Goal: Task Accomplishment & Management: Use online tool/utility

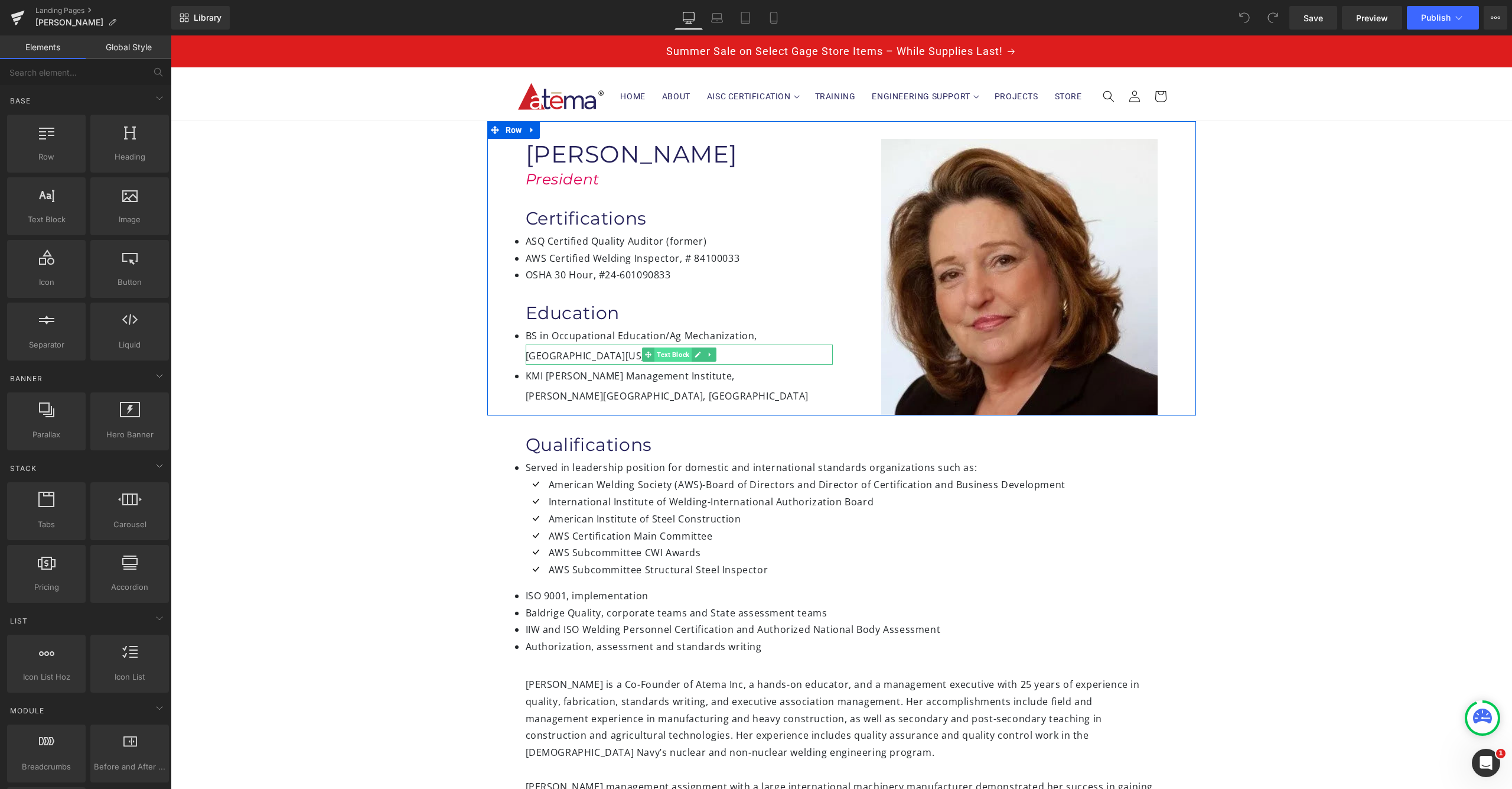
click at [672, 356] on span "Text Block" at bounding box center [672, 354] width 37 height 14
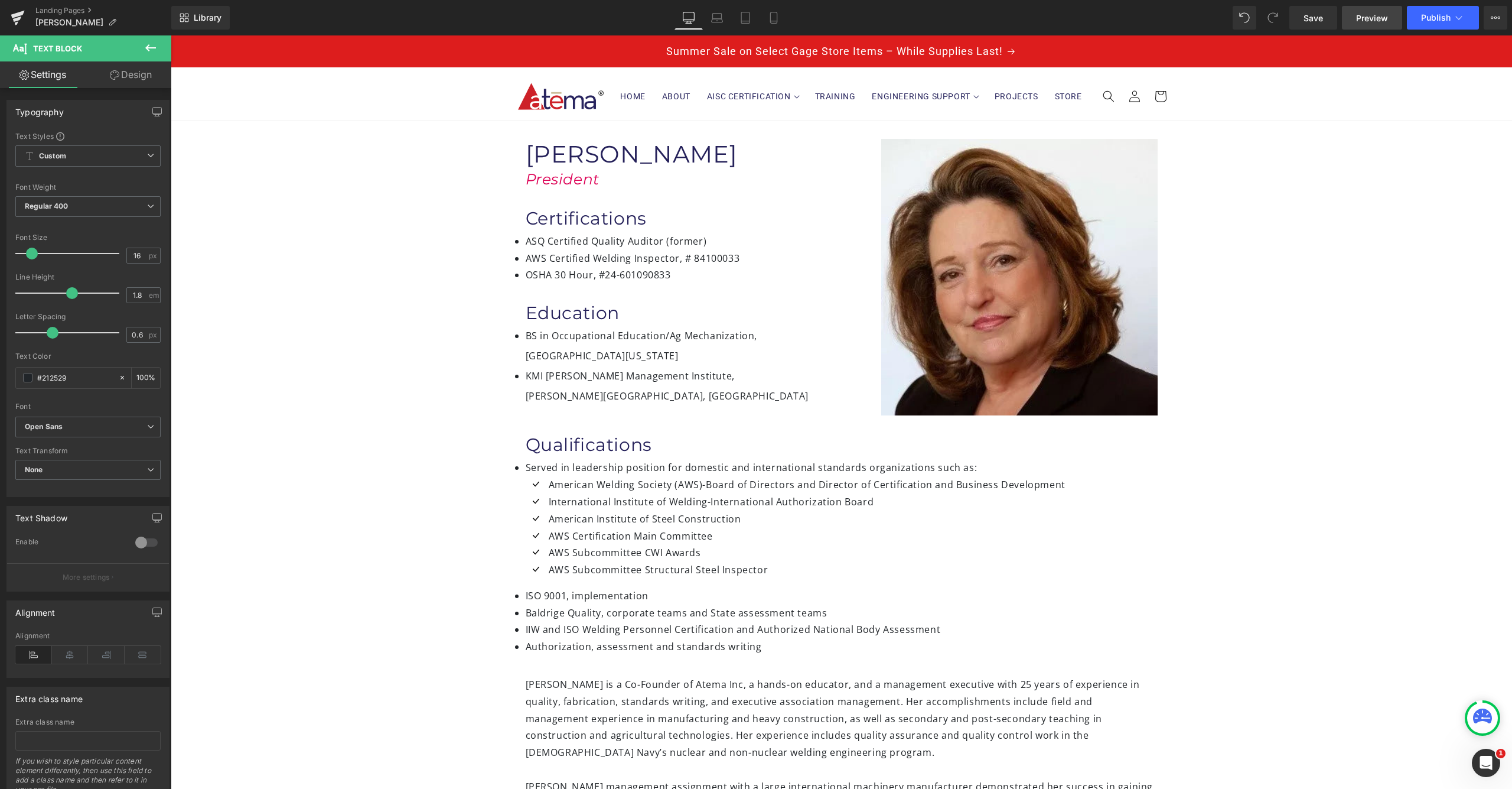
click at [1385, 20] on span "Preview" at bounding box center [1372, 18] width 32 height 13
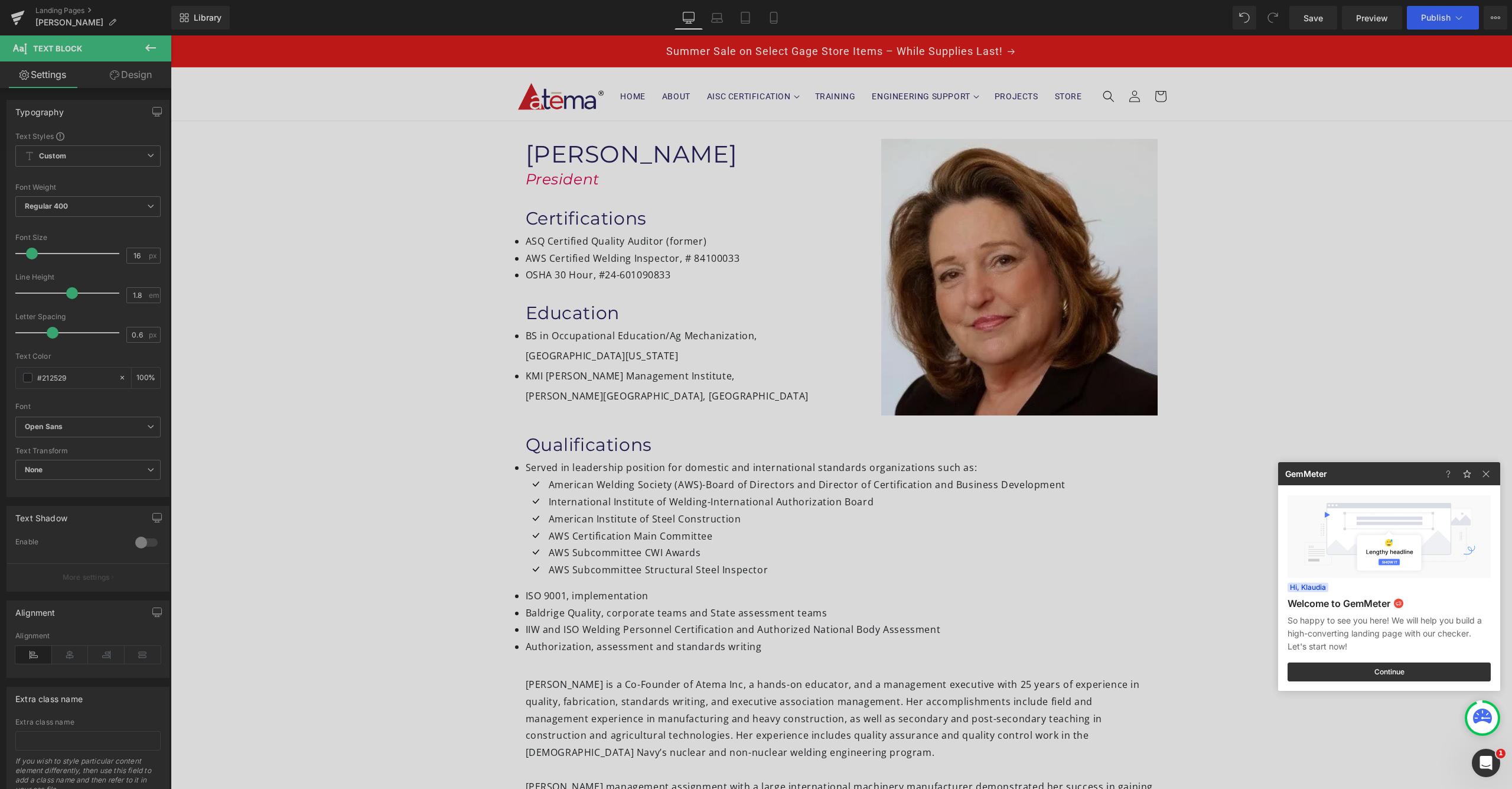
click at [787, 256] on div at bounding box center [756, 394] width 1512 height 789
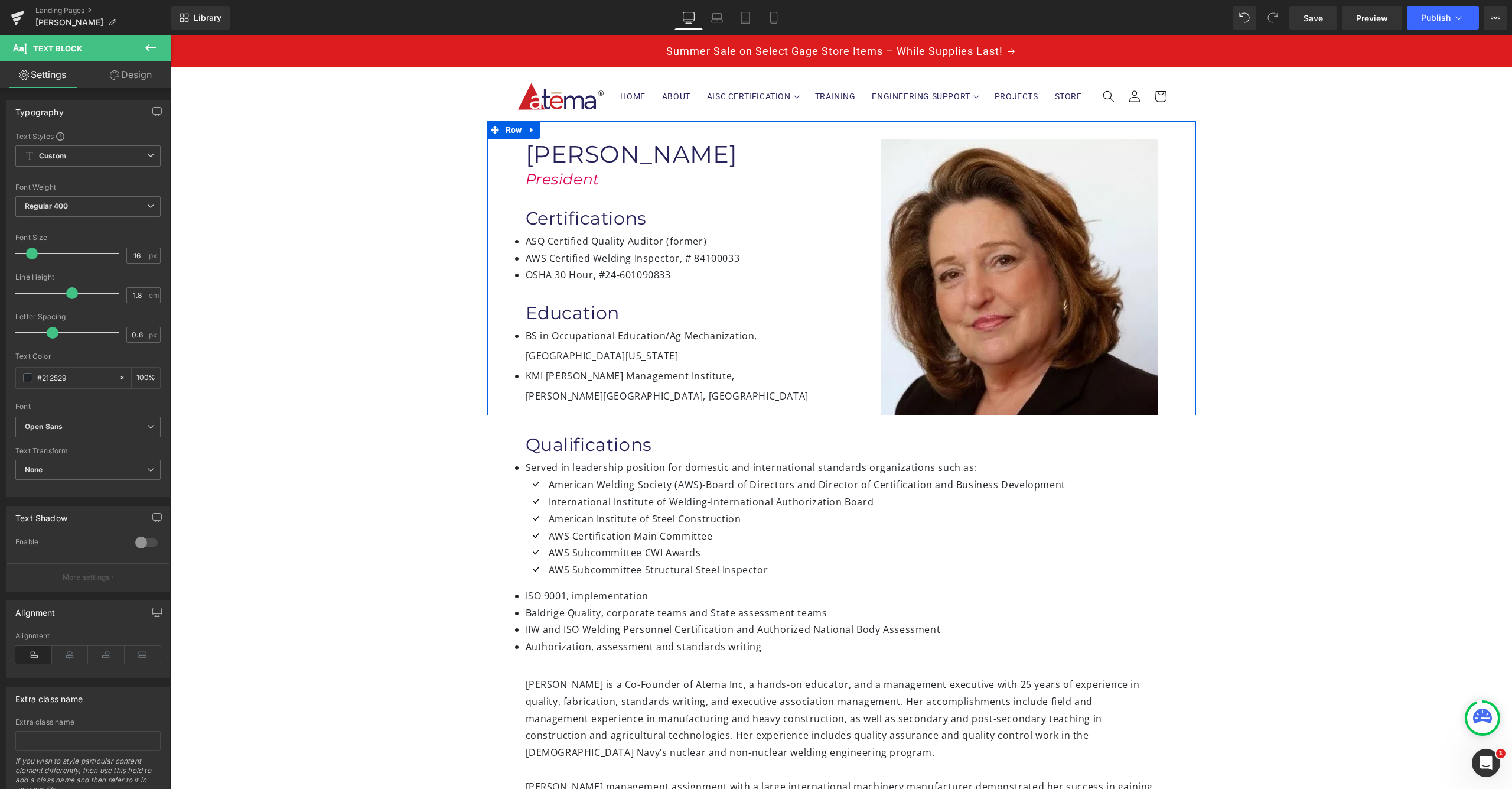
click at [170, 35] on div at bounding box center [170, 35] width 0 height 0
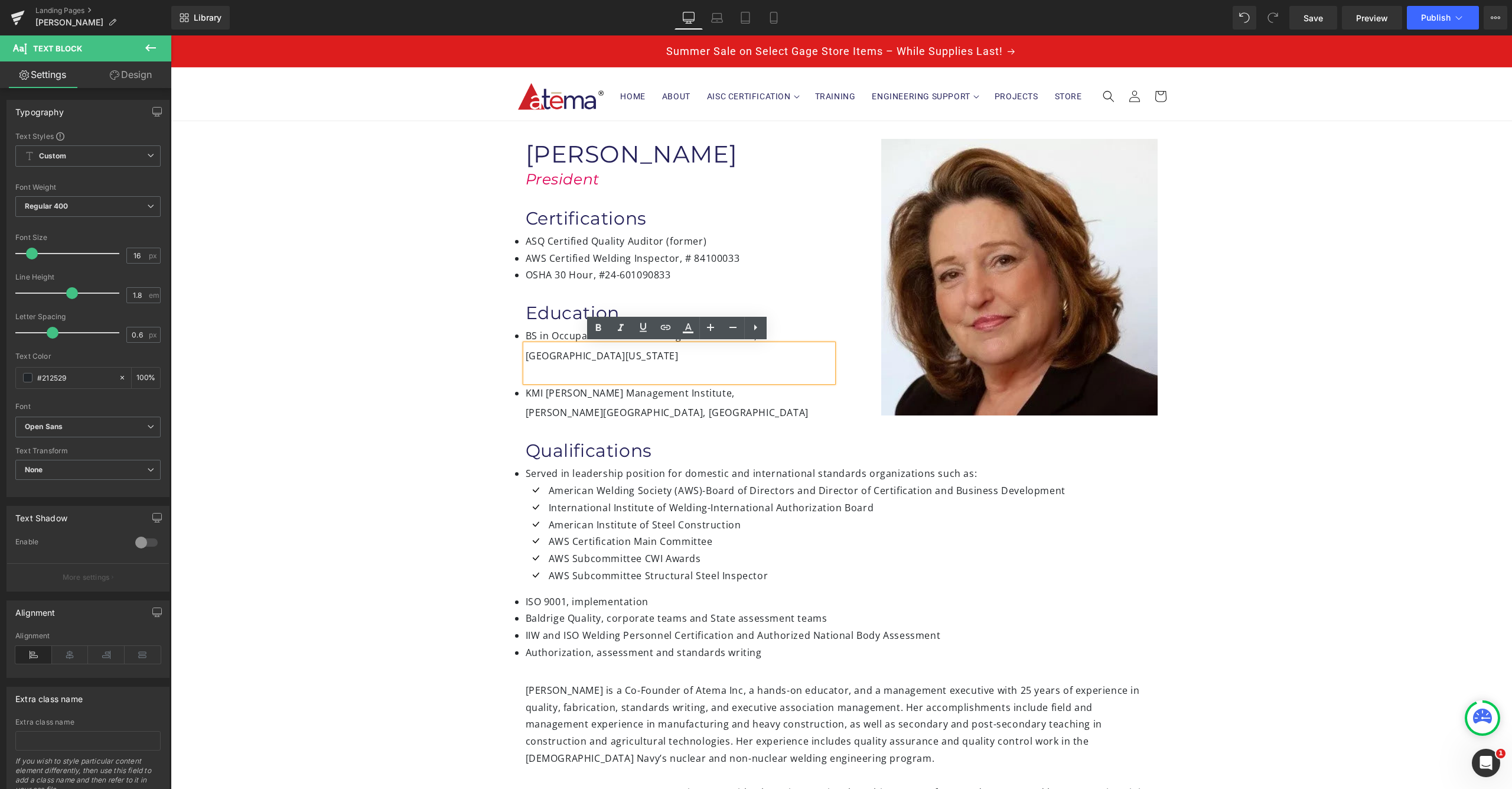
click at [443, 340] on div "Image [PERSON_NAME] Heading President Heading Certifications Heading ASQ Certif…" at bounding box center [841, 670] width 1342 height 1098
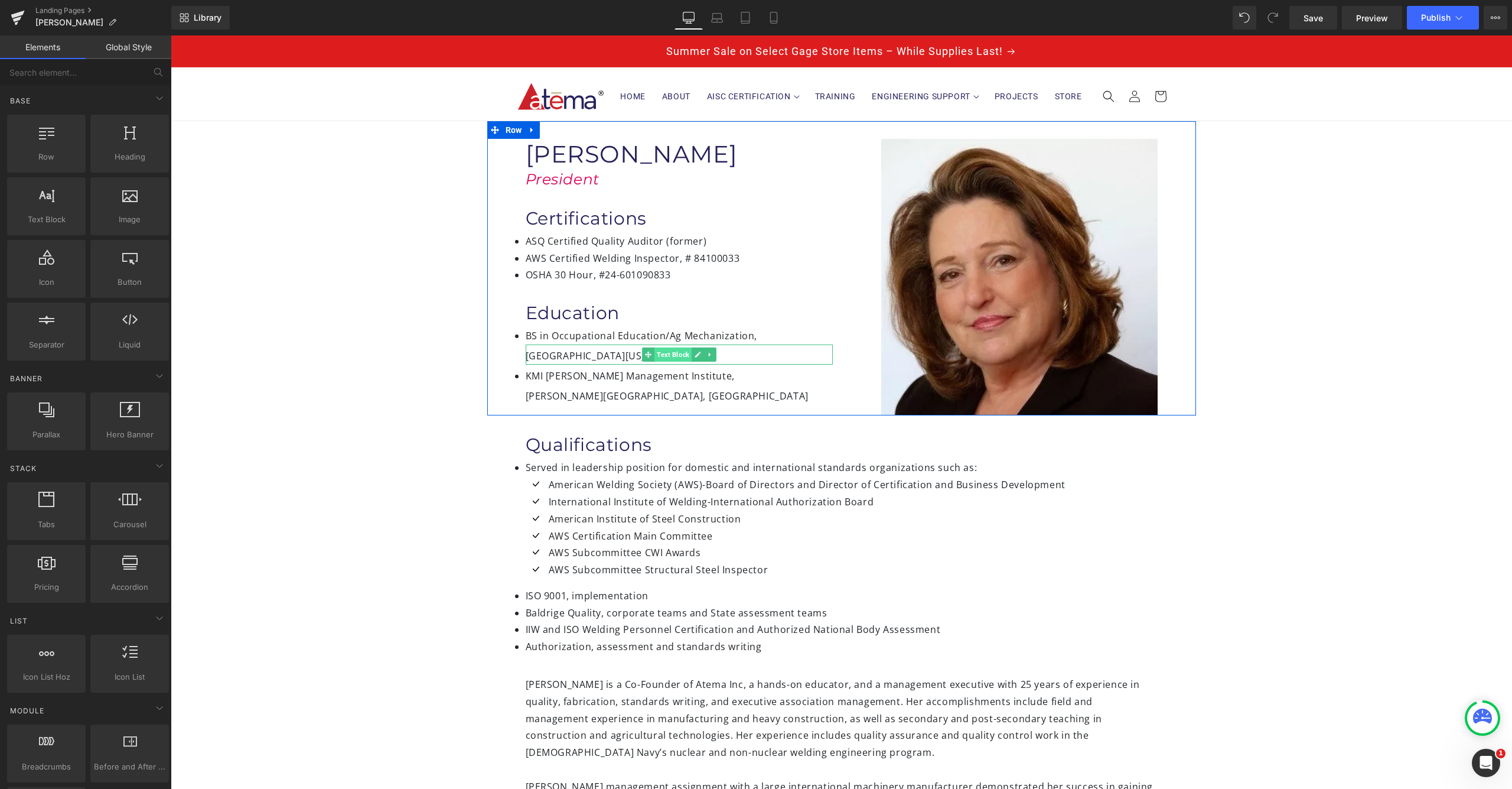
click at [666, 353] on span "Text Block" at bounding box center [672, 354] width 37 height 14
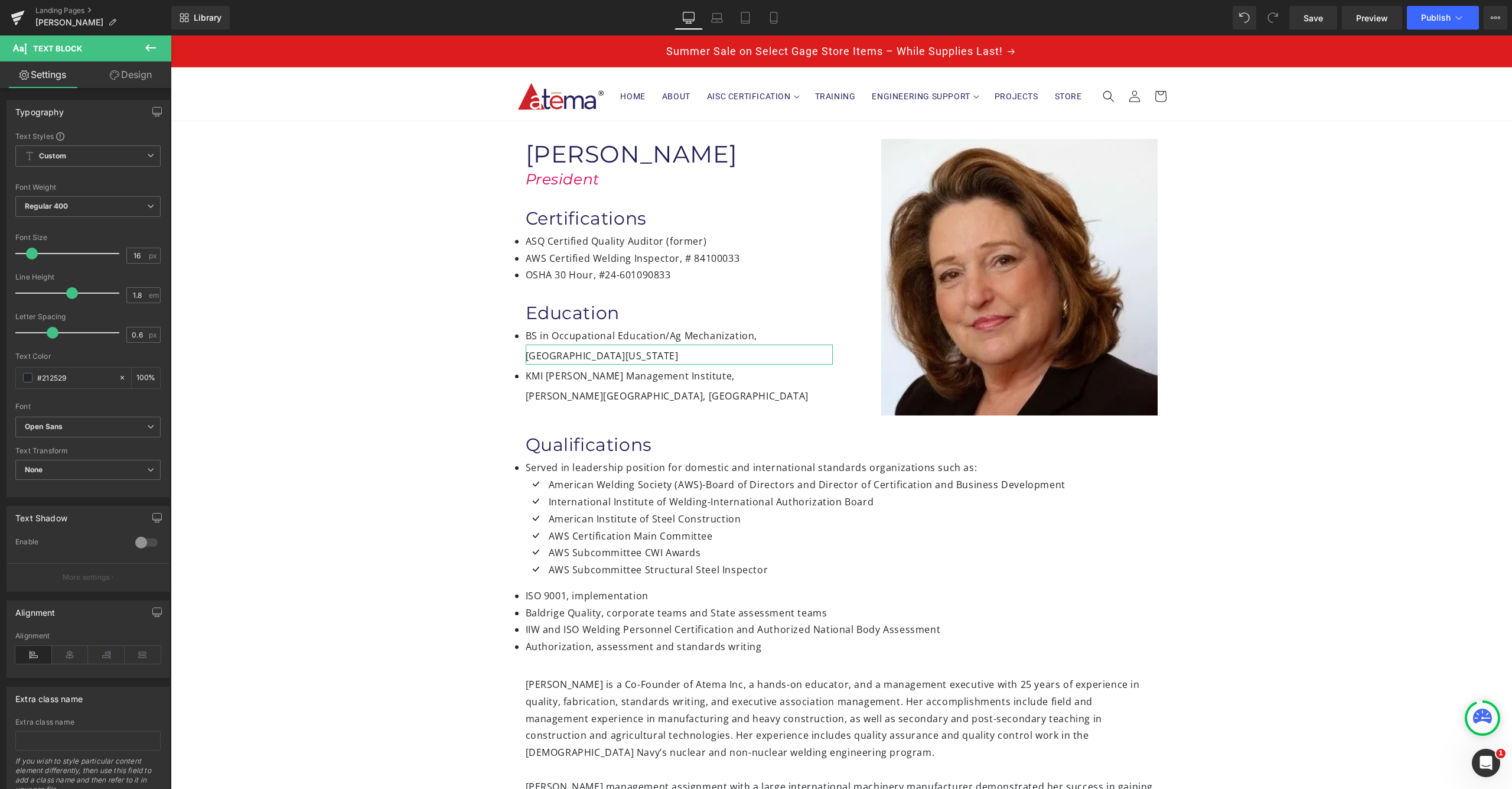
click at [131, 75] on link "Design" at bounding box center [131, 75] width 86 height 26
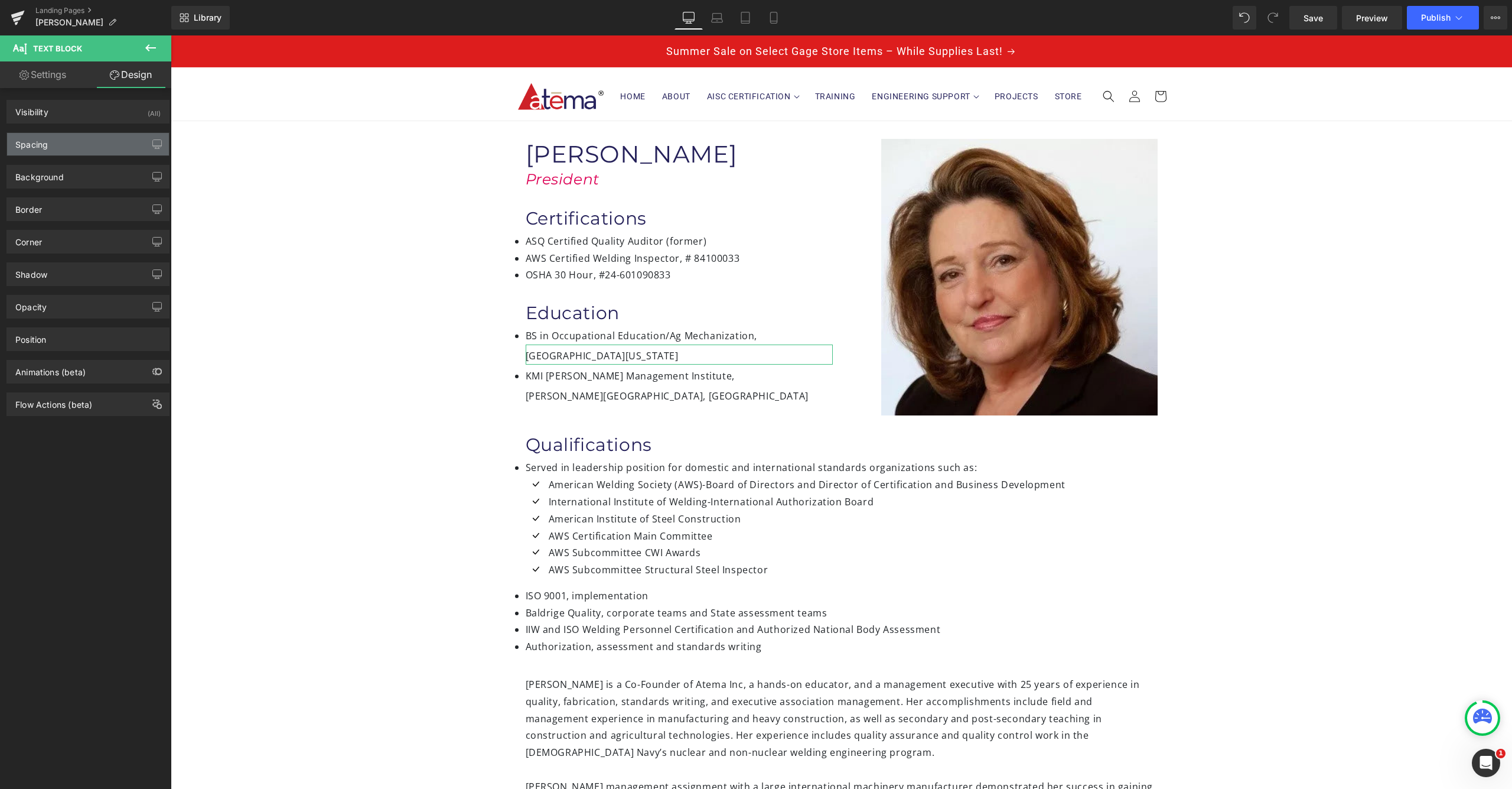
click at [73, 142] on div "Spacing" at bounding box center [87, 144] width 162 height 23
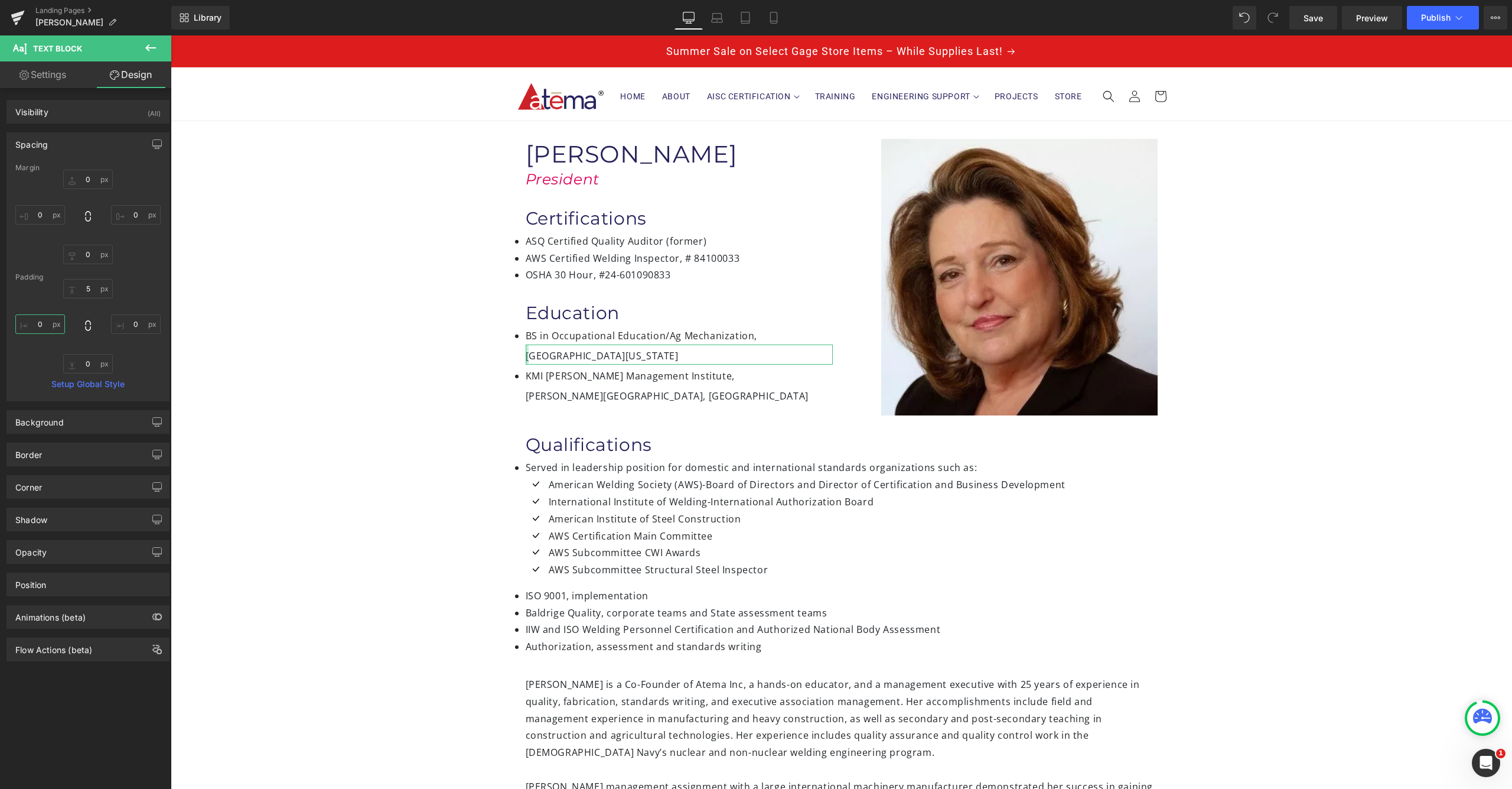
drag, startPoint x: 35, startPoint y: 325, endPoint x: 33, endPoint y: 381, distance: 56.0
click at [35, 325] on input "0" at bounding box center [40, 324] width 50 height 20
type input "20"
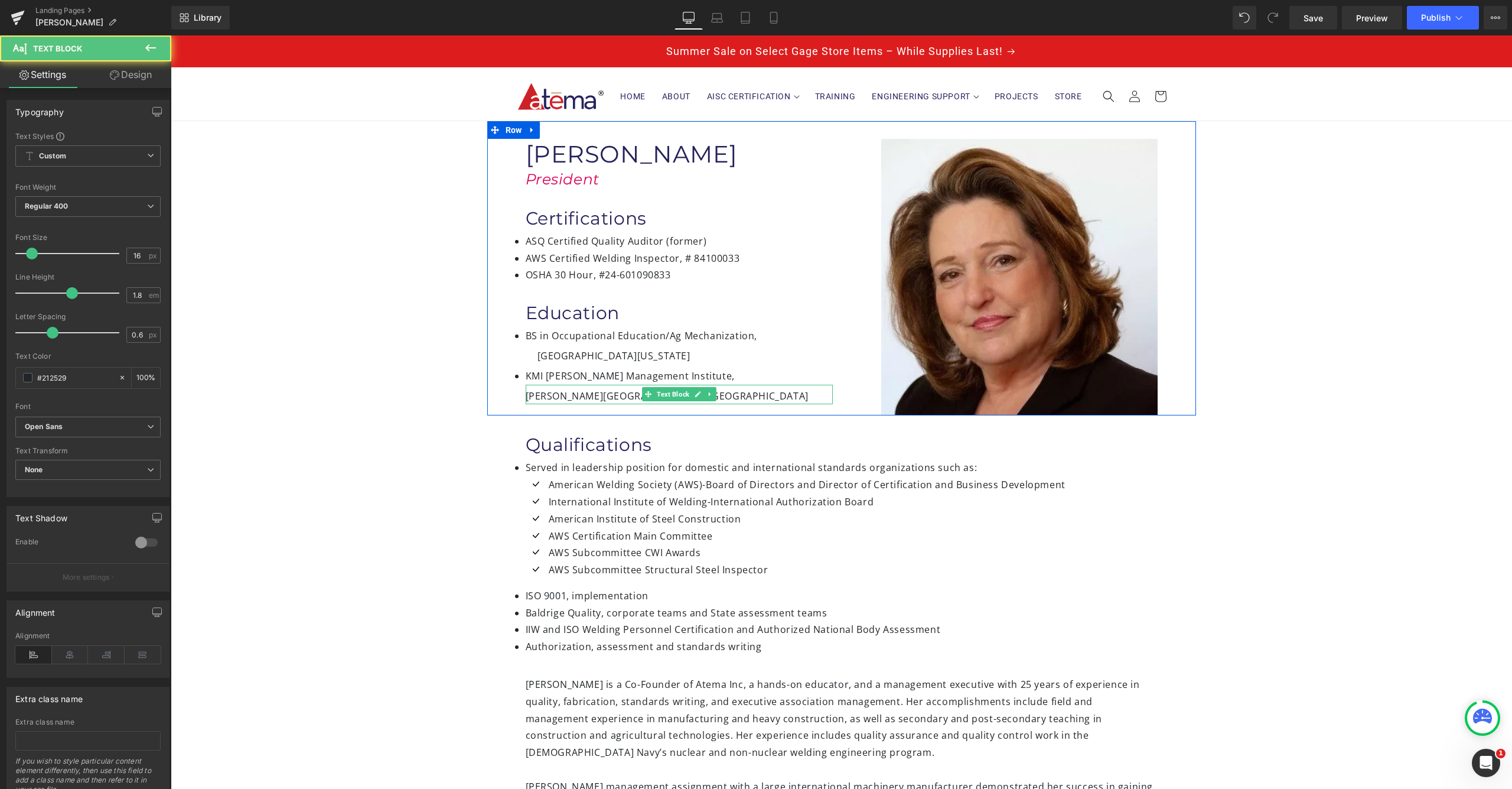
click at [570, 398] on span "[PERSON_NAME][GEOGRAPHIC_DATA], [GEOGRAPHIC_DATA]" at bounding box center [667, 396] width 283 height 13
click at [672, 393] on span "Text Block" at bounding box center [672, 394] width 37 height 14
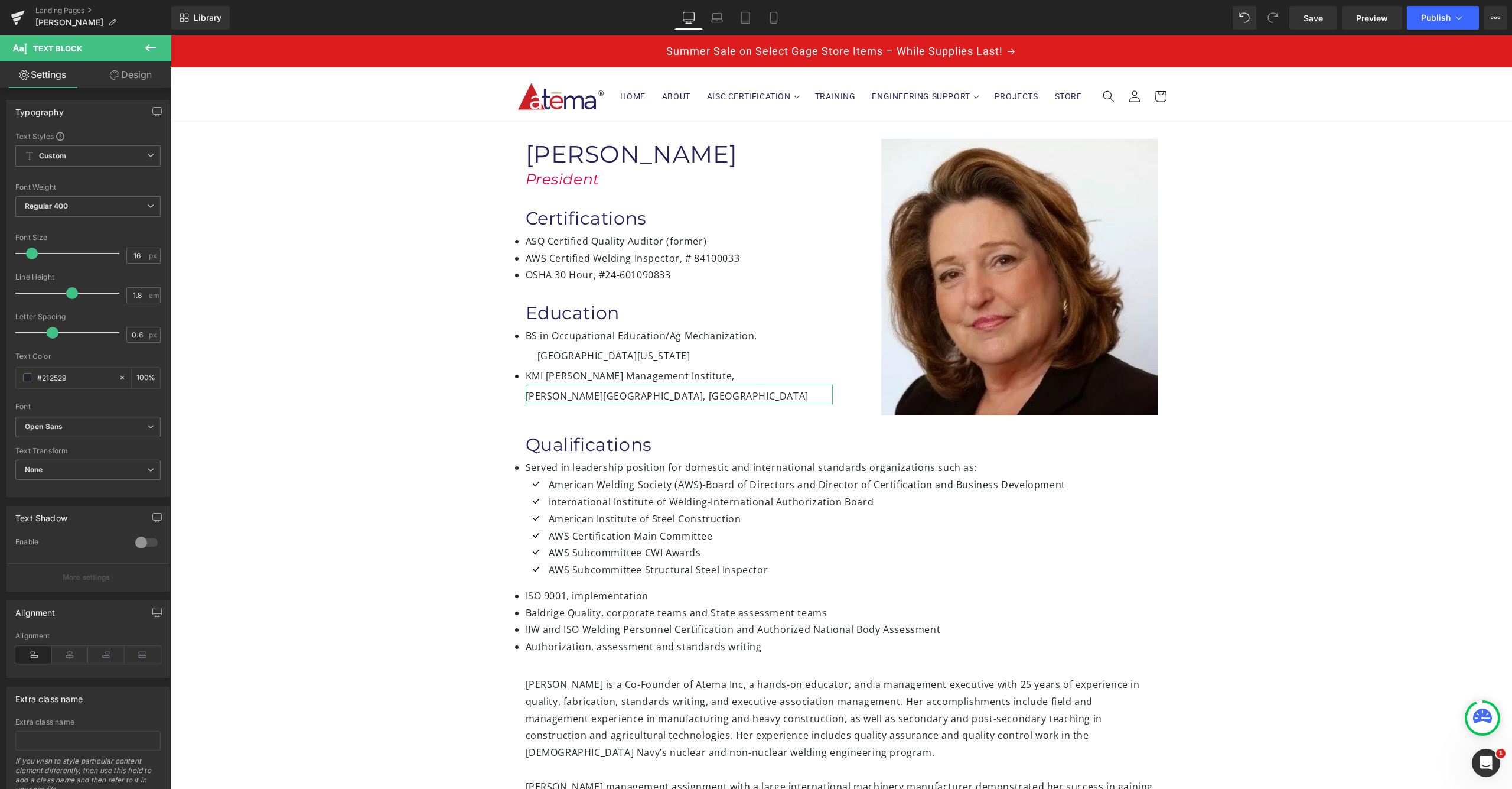
click at [119, 74] on link "Design" at bounding box center [131, 75] width 86 height 26
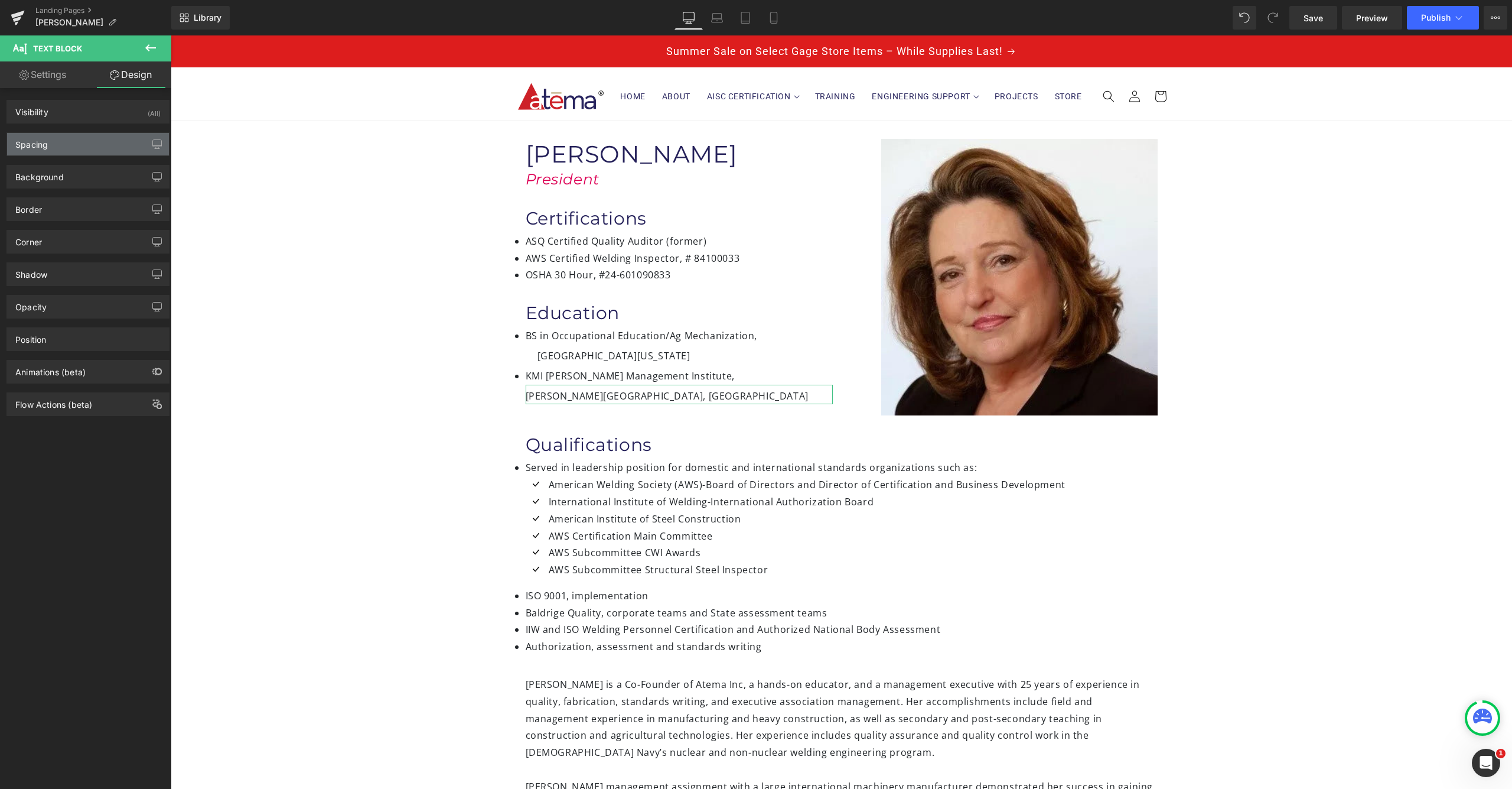
click at [66, 143] on div "Spacing" at bounding box center [87, 144] width 162 height 23
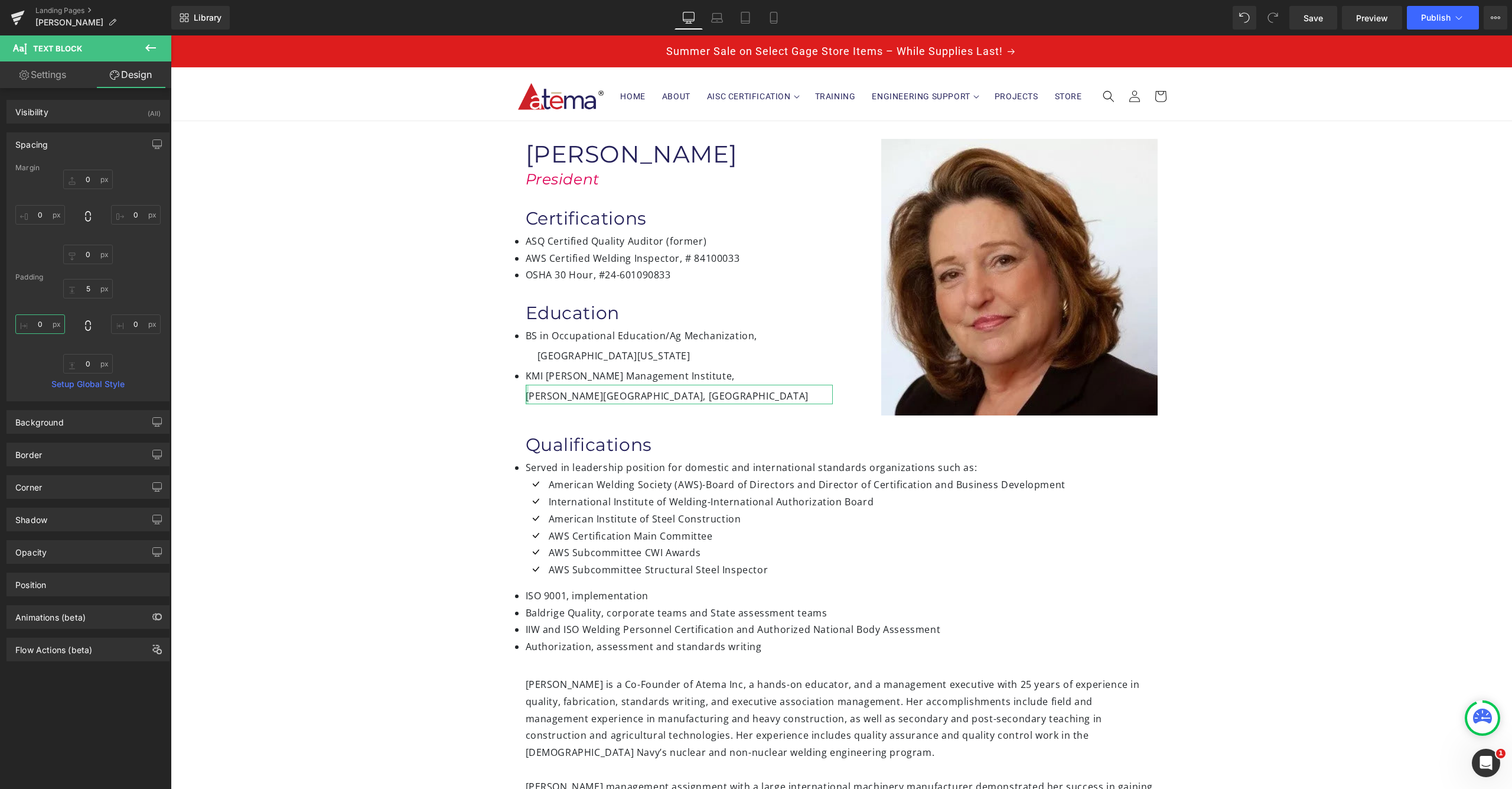
drag, startPoint x: 36, startPoint y: 322, endPoint x: 39, endPoint y: 355, distance: 33.1
click at [36, 322] on input "0" at bounding box center [40, 324] width 50 height 20
type input "20"
drag, startPoint x: 443, startPoint y: 402, endPoint x: 550, endPoint y: 338, distance: 124.7
click at [451, 398] on div "Image [PERSON_NAME] Heading President Heading Certifications Heading ASQ Certif…" at bounding box center [841, 668] width 1342 height 1092
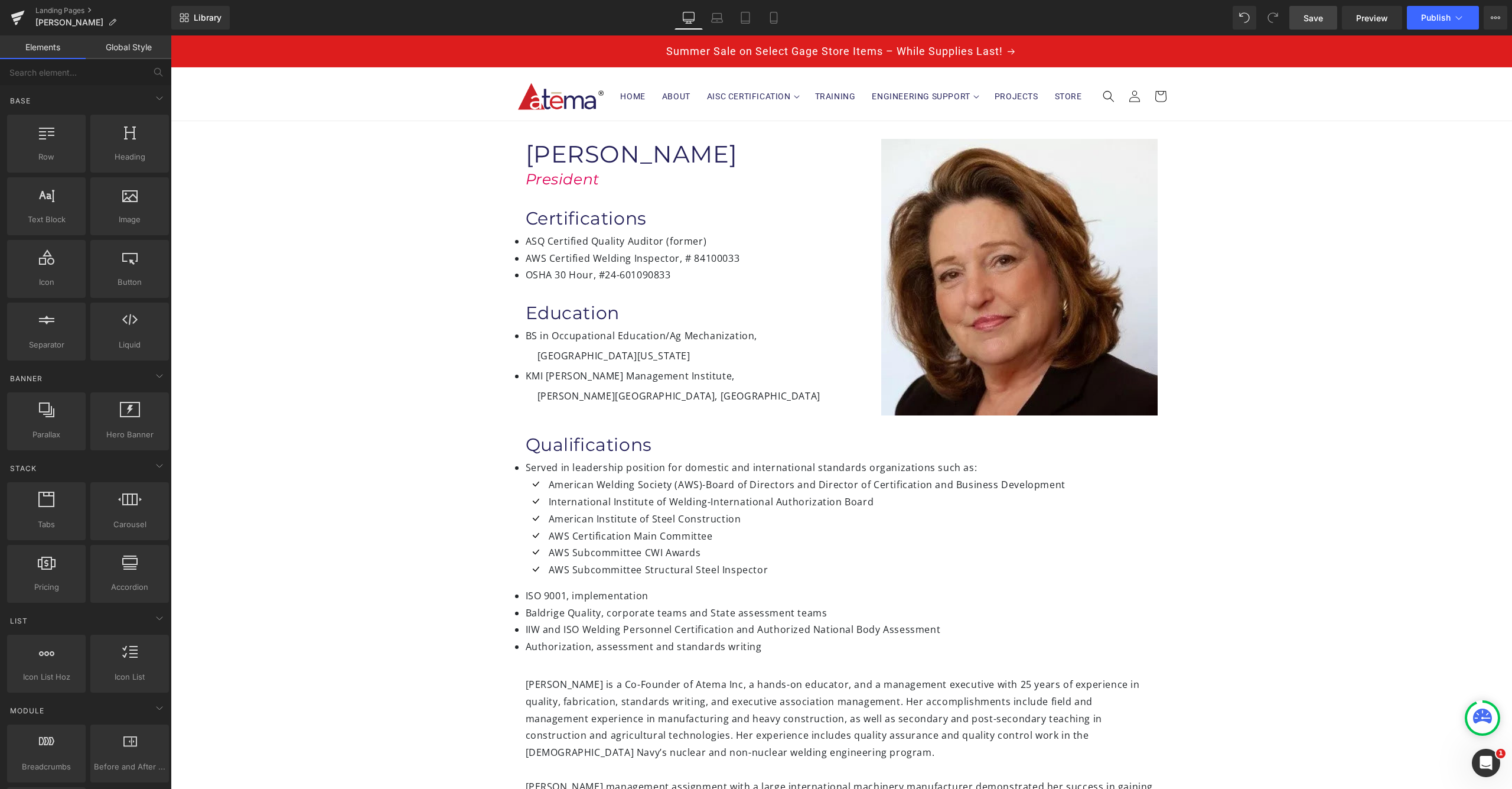
click at [1323, 19] on span "Save" at bounding box center [1313, 18] width 19 height 13
click at [1443, 18] on span "Publish" at bounding box center [1435, 18] width 30 height 9
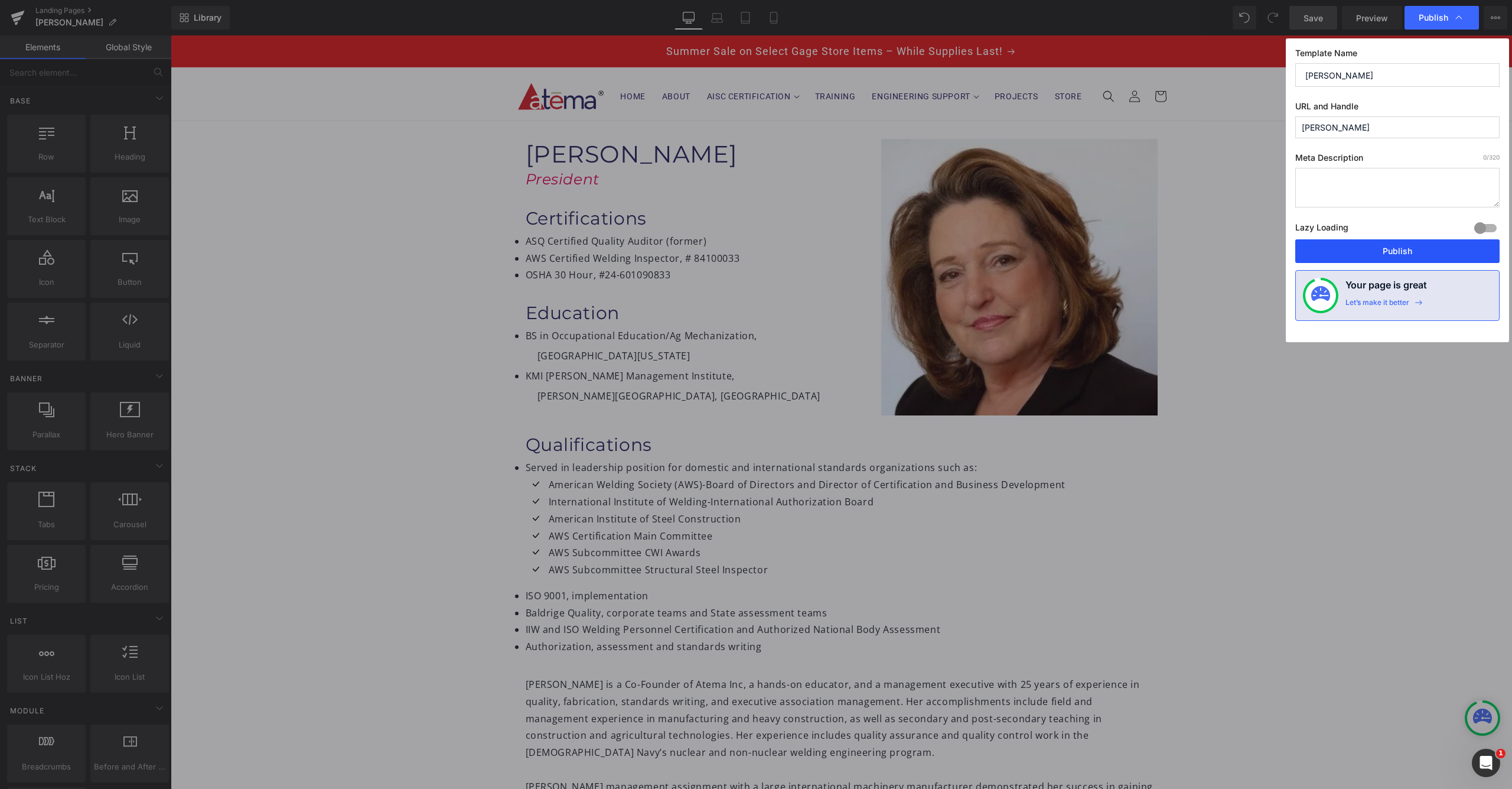
click at [1360, 254] on button "Publish" at bounding box center [1397, 251] width 204 height 24
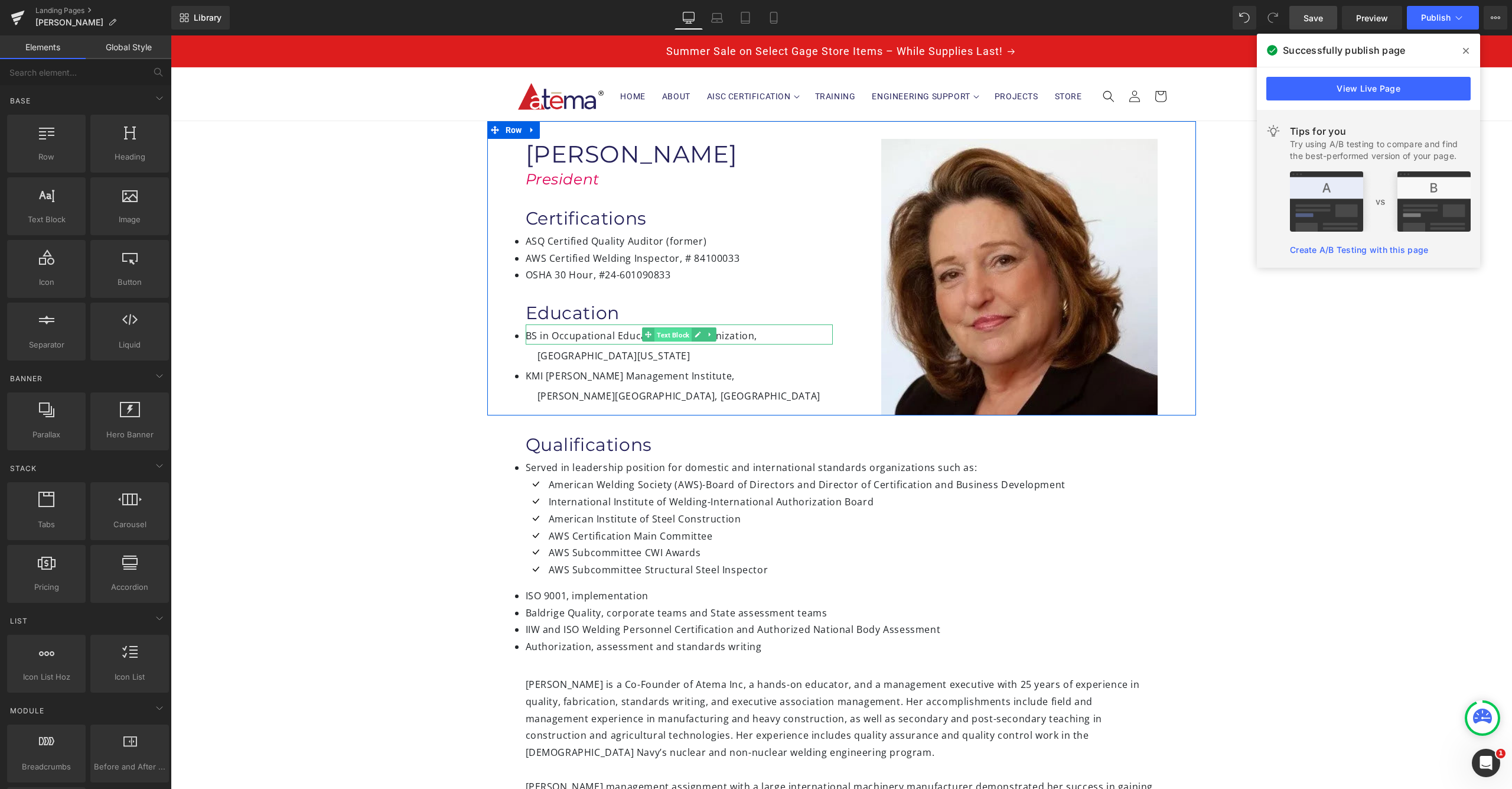
click at [682, 335] on span "Text Block" at bounding box center [672, 335] width 37 height 14
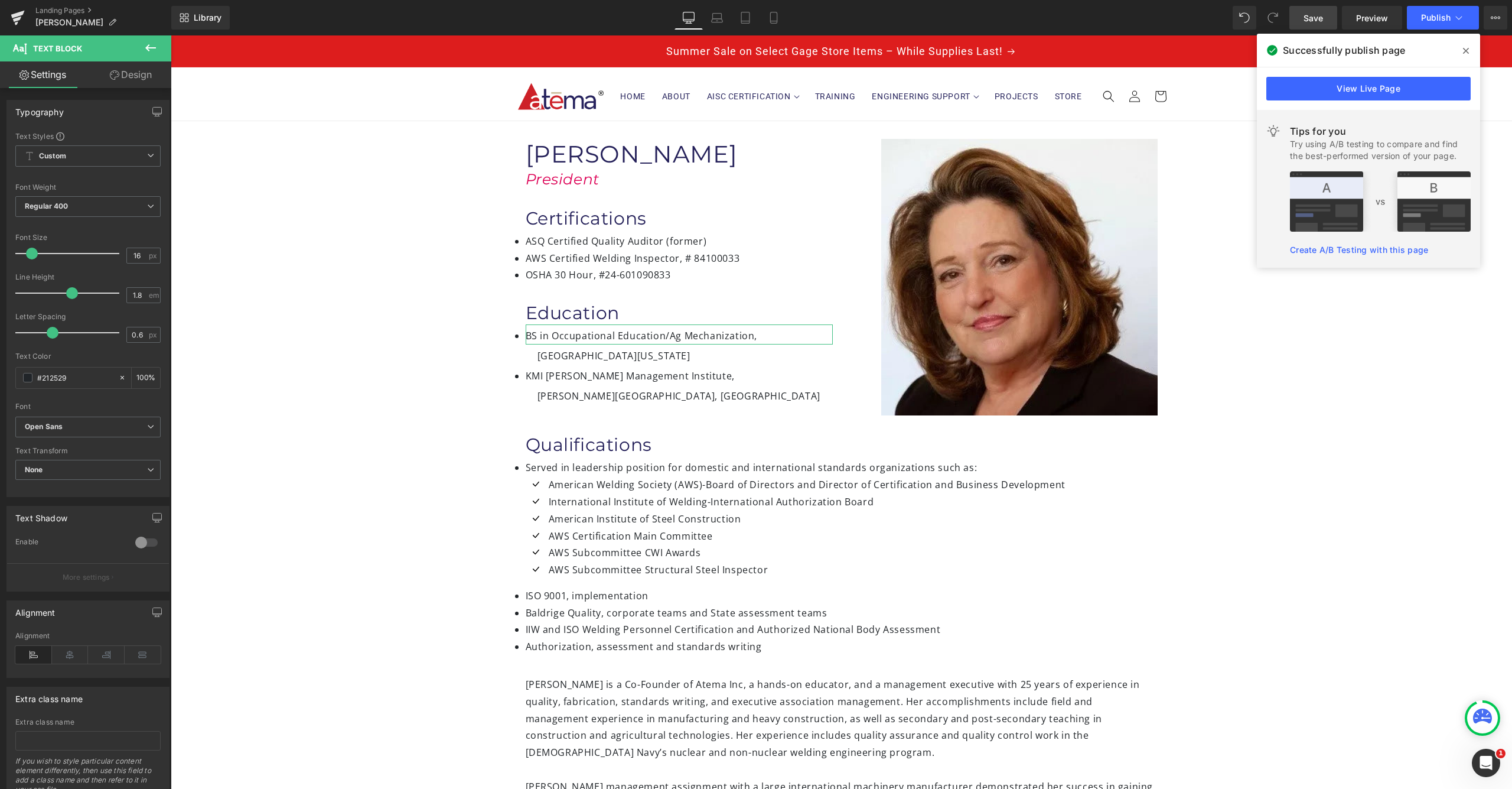
click at [121, 83] on link "Design" at bounding box center [131, 75] width 86 height 26
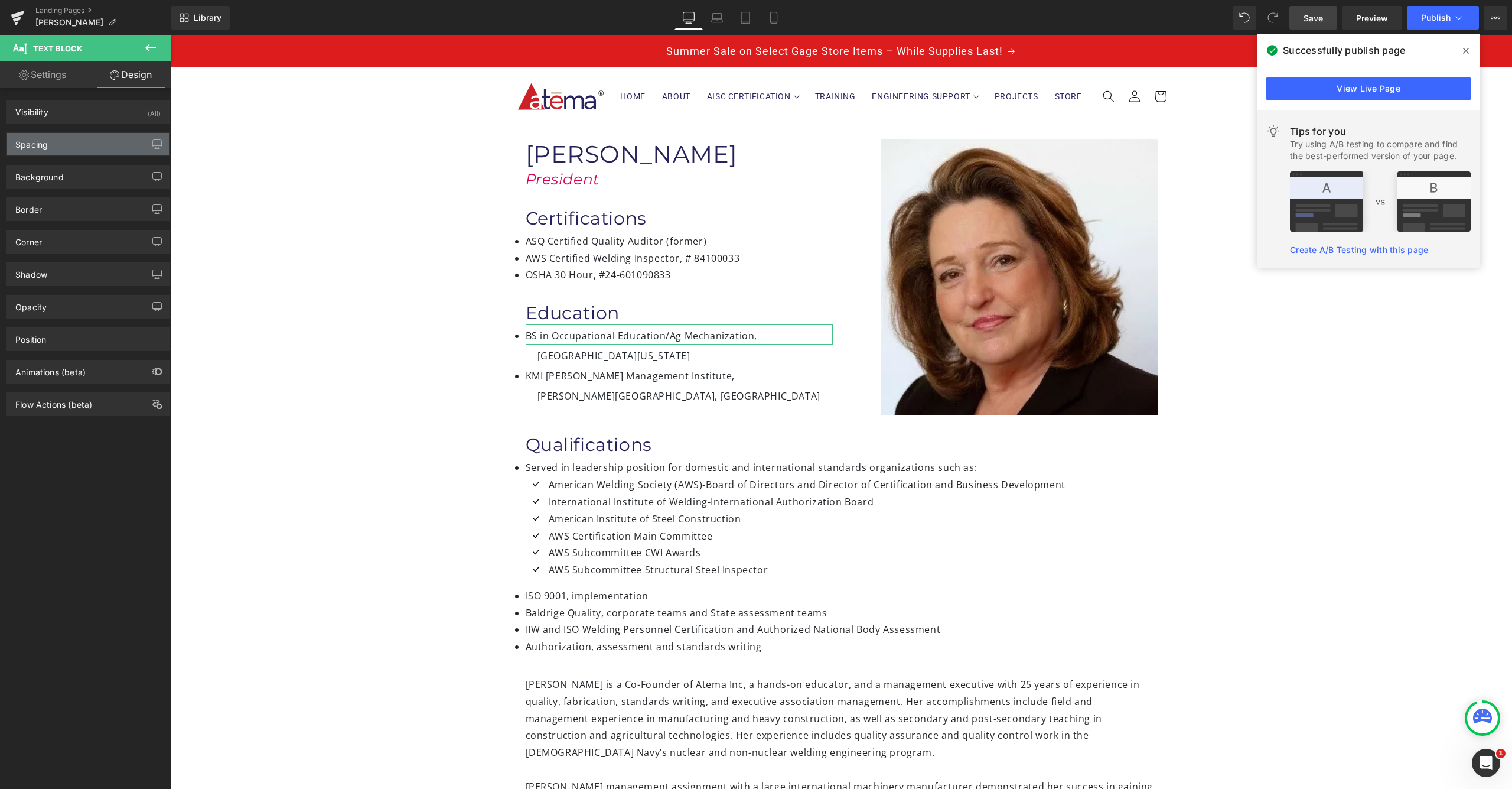
click at [86, 153] on div "Spacing" at bounding box center [87, 144] width 162 height 23
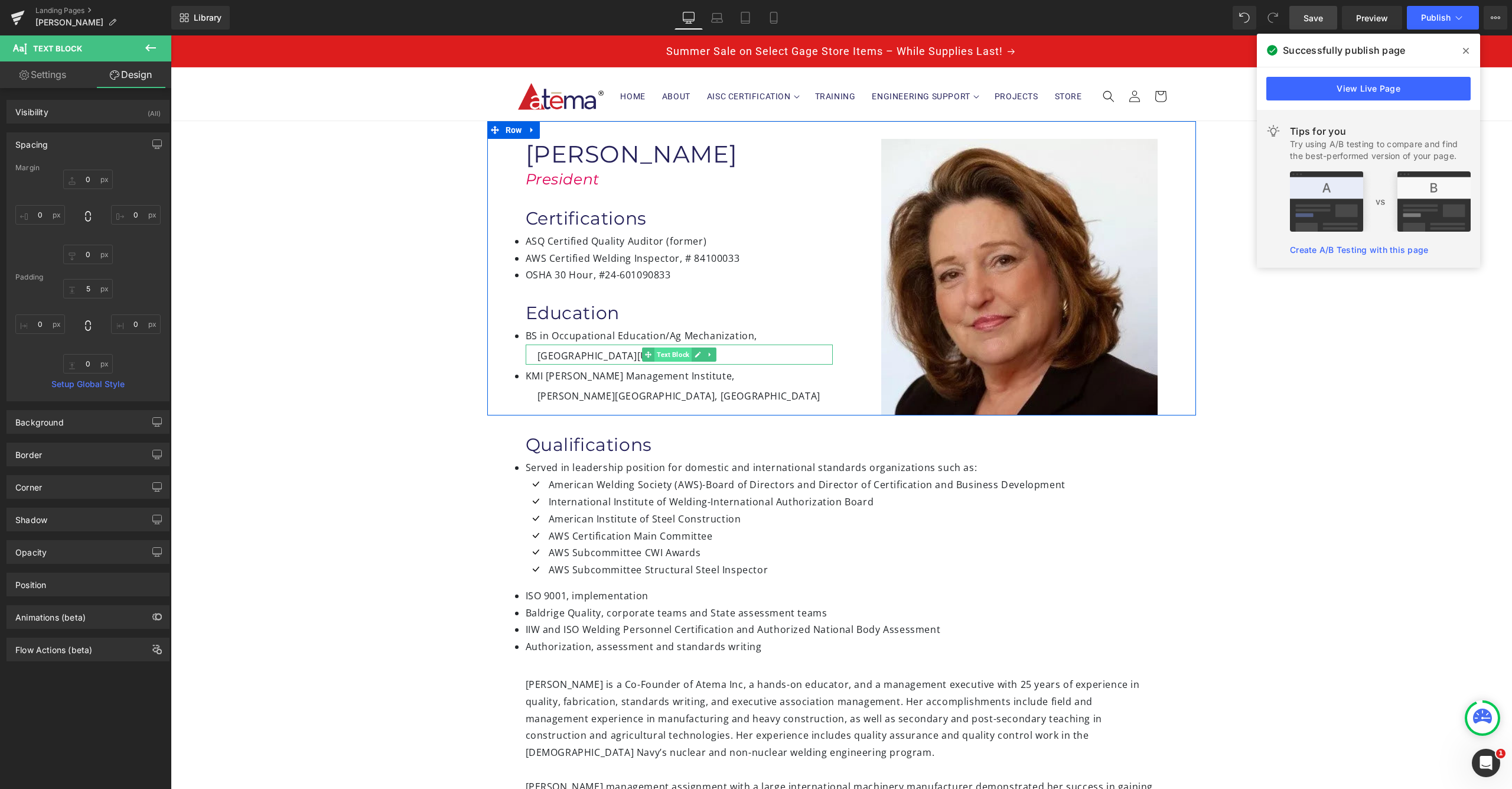
click at [672, 354] on span "Text Block" at bounding box center [672, 354] width 37 height 14
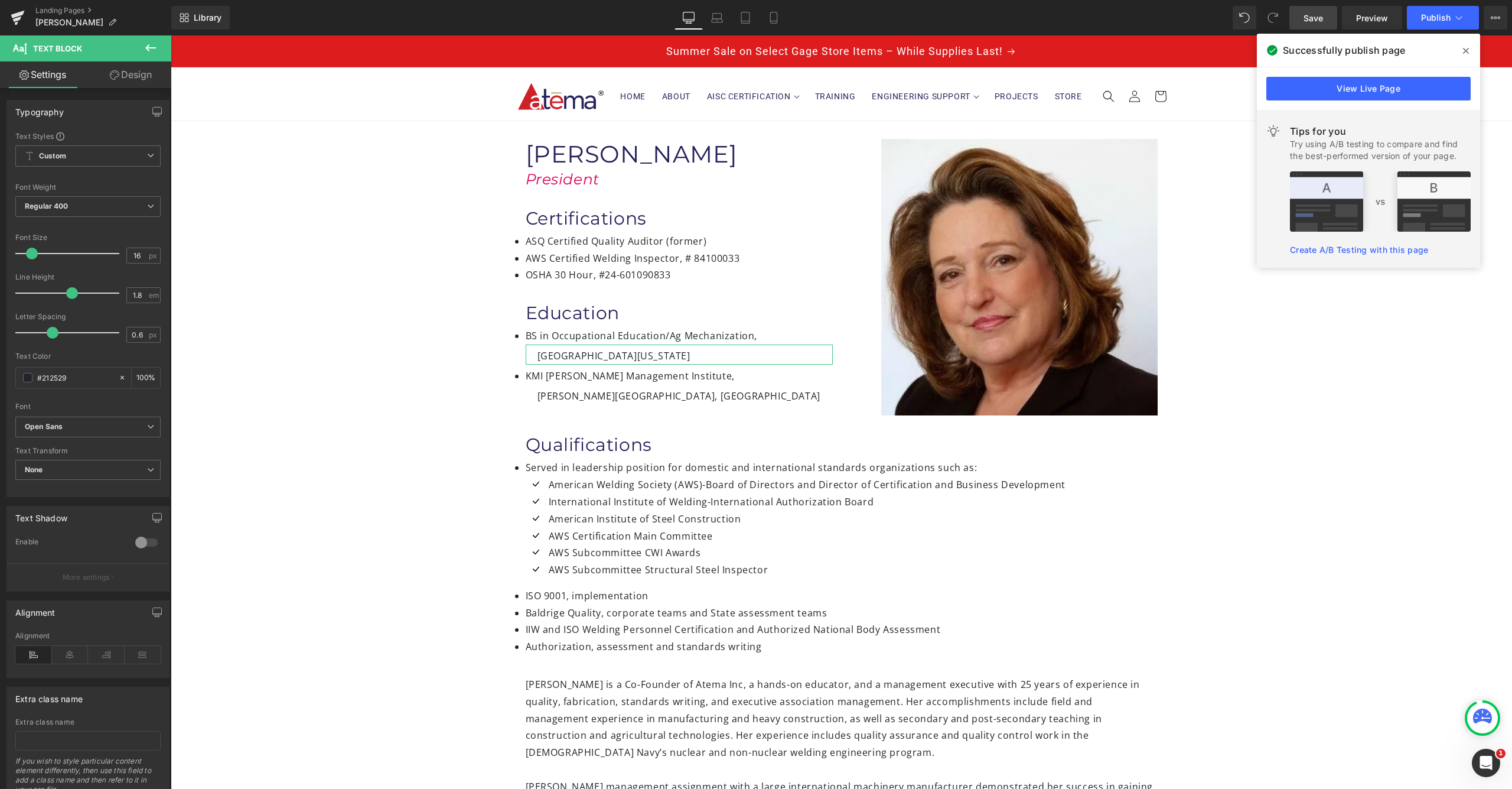
click at [143, 76] on link "Design" at bounding box center [131, 75] width 86 height 26
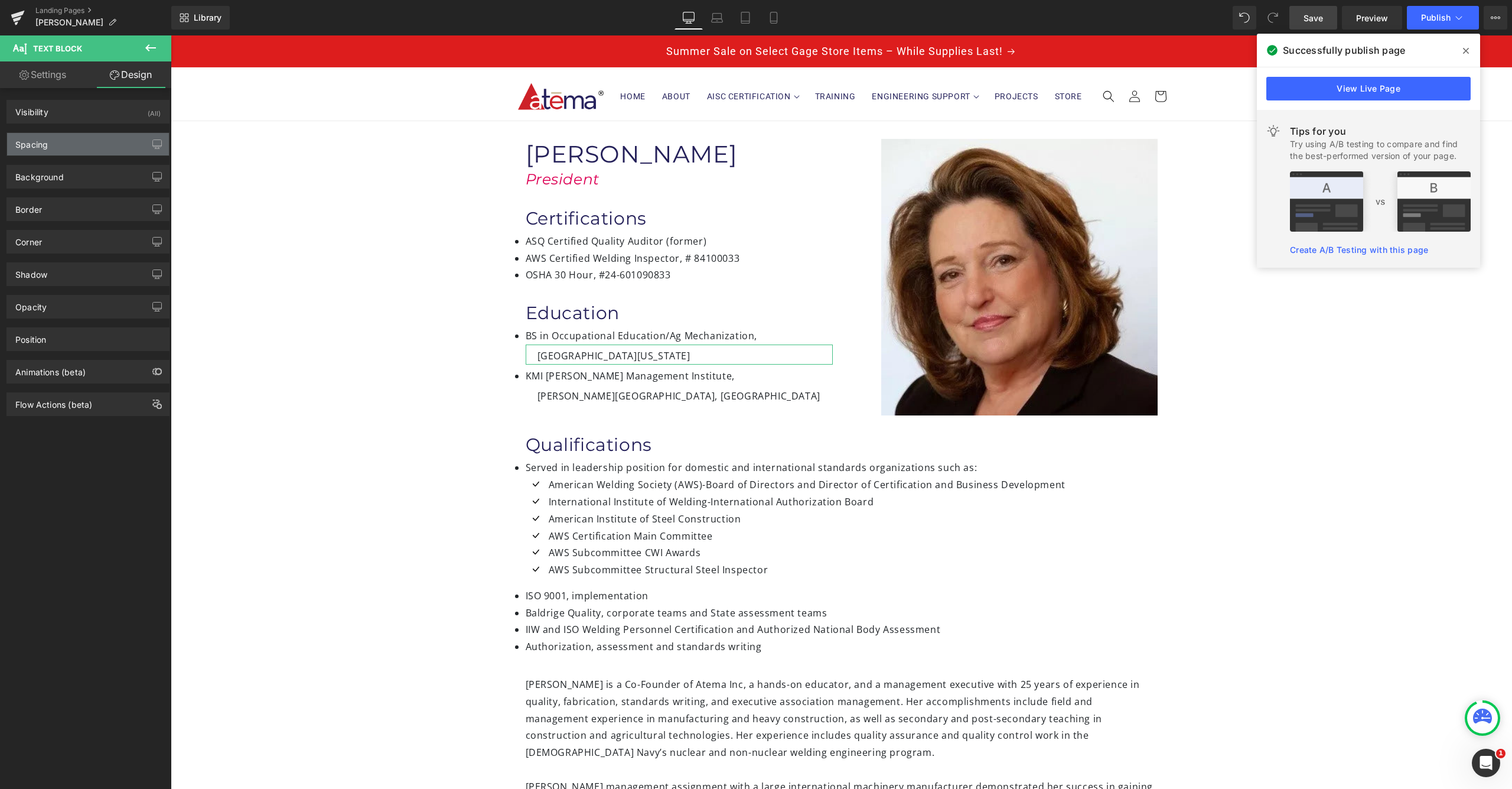
click at [67, 150] on div "Spacing" at bounding box center [87, 144] width 162 height 23
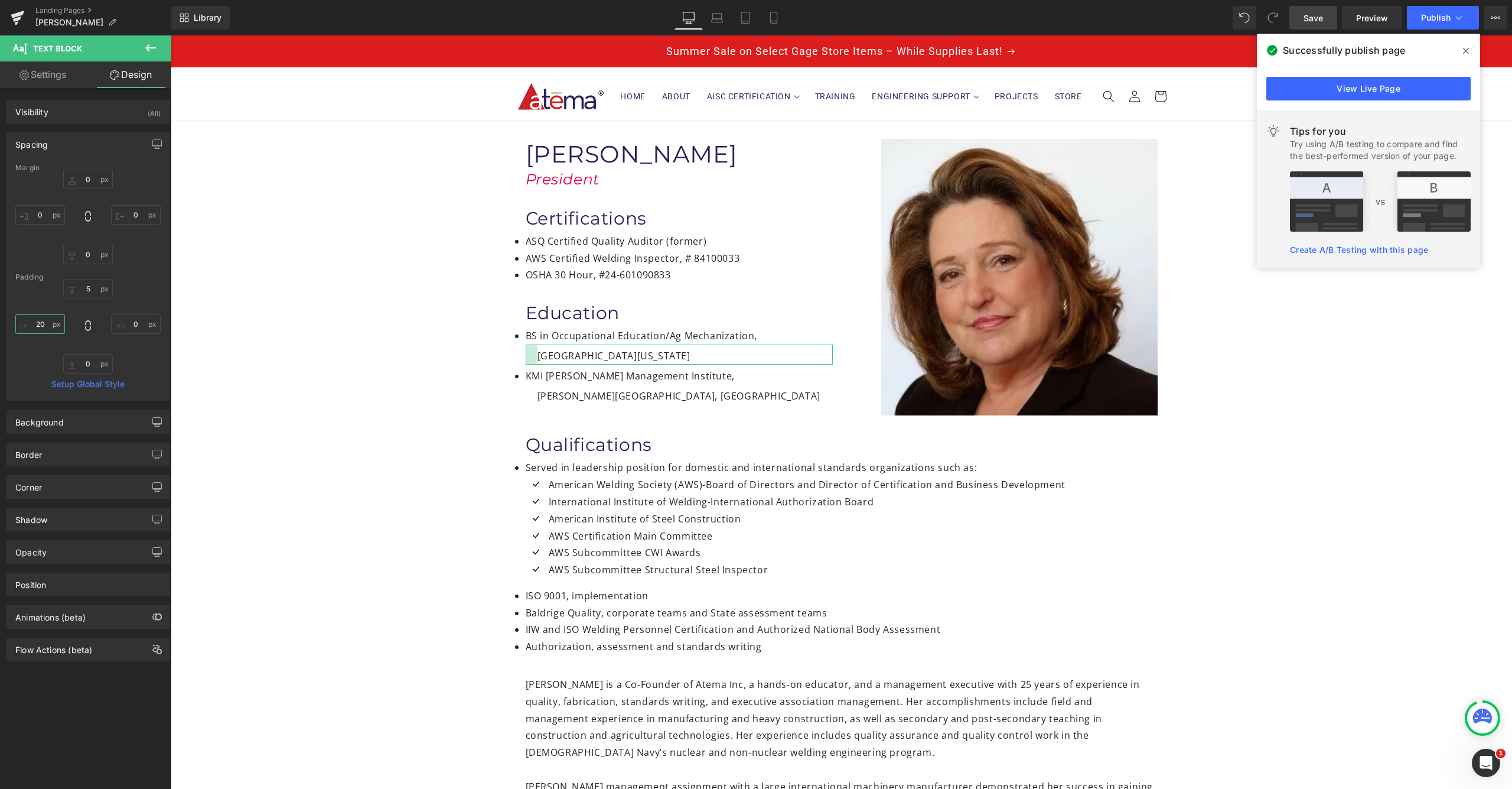
click at [36, 325] on input "20" at bounding box center [40, 324] width 50 height 20
drag, startPoint x: 41, startPoint y: 326, endPoint x: 38, endPoint y: 366, distance: 40.1
click at [40, 329] on input "20" at bounding box center [40, 324] width 50 height 20
type input "2"
type input "40"
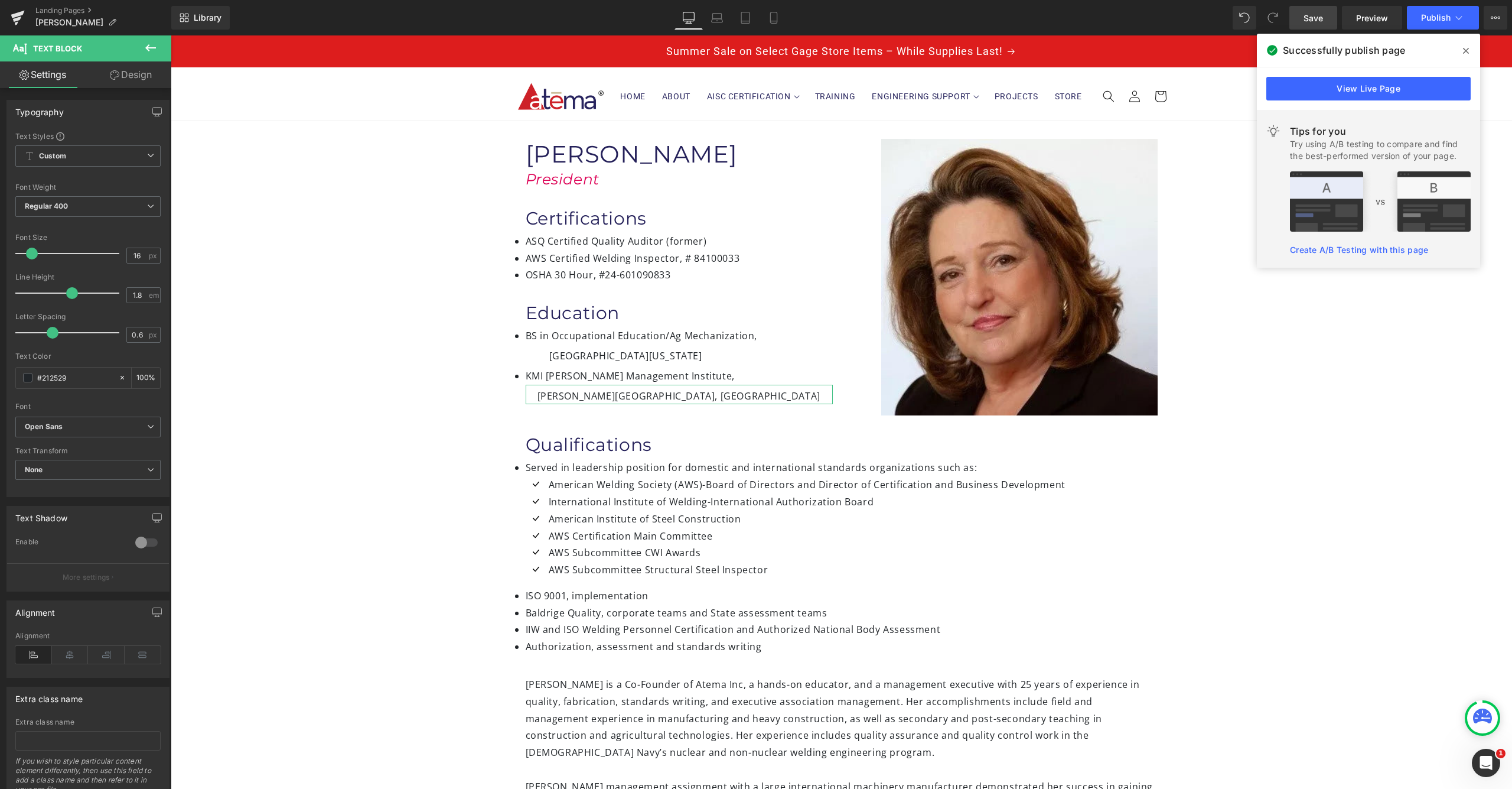
click at [131, 76] on link "Design" at bounding box center [131, 75] width 86 height 26
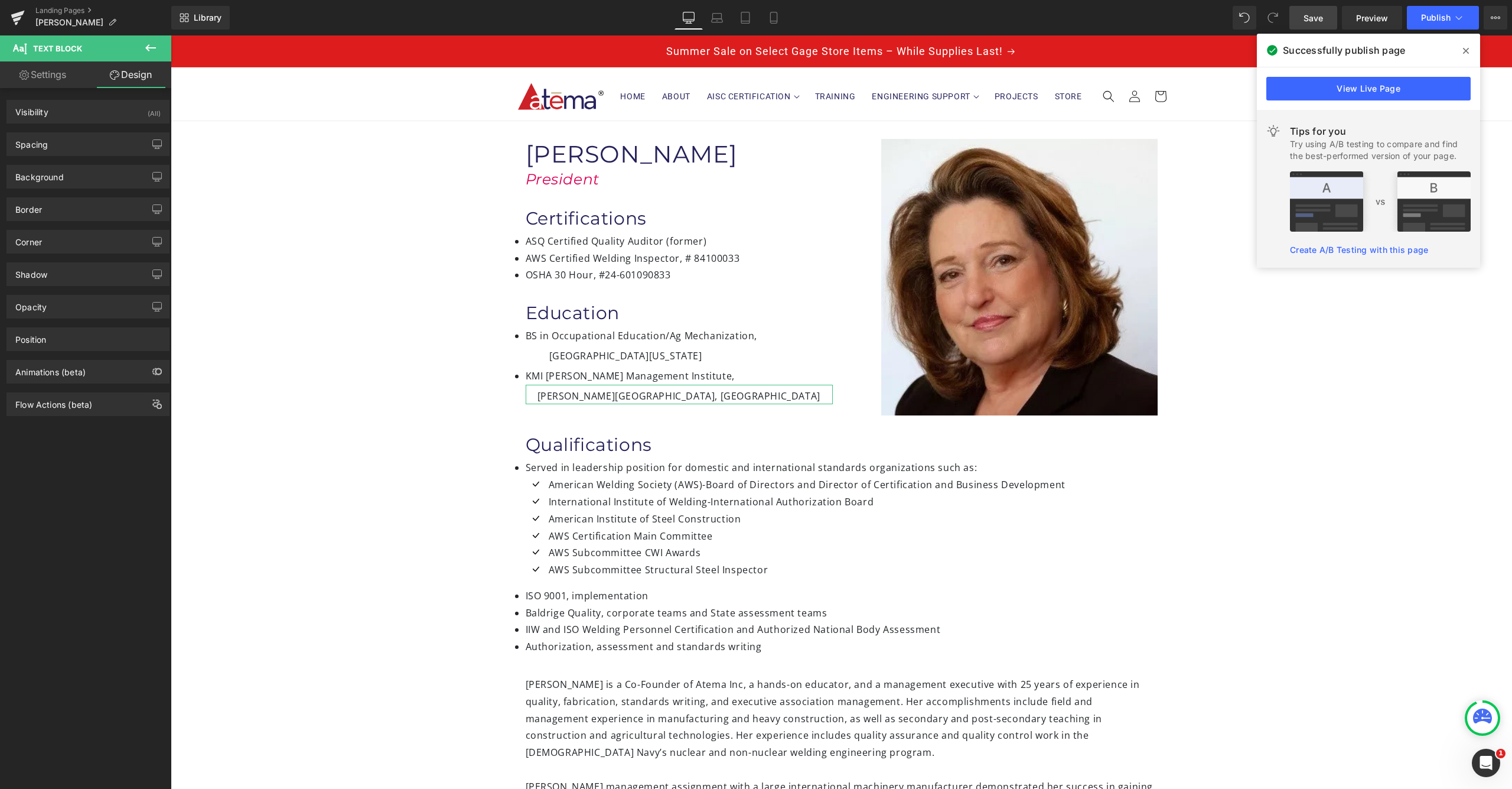
type input "0"
type input "5"
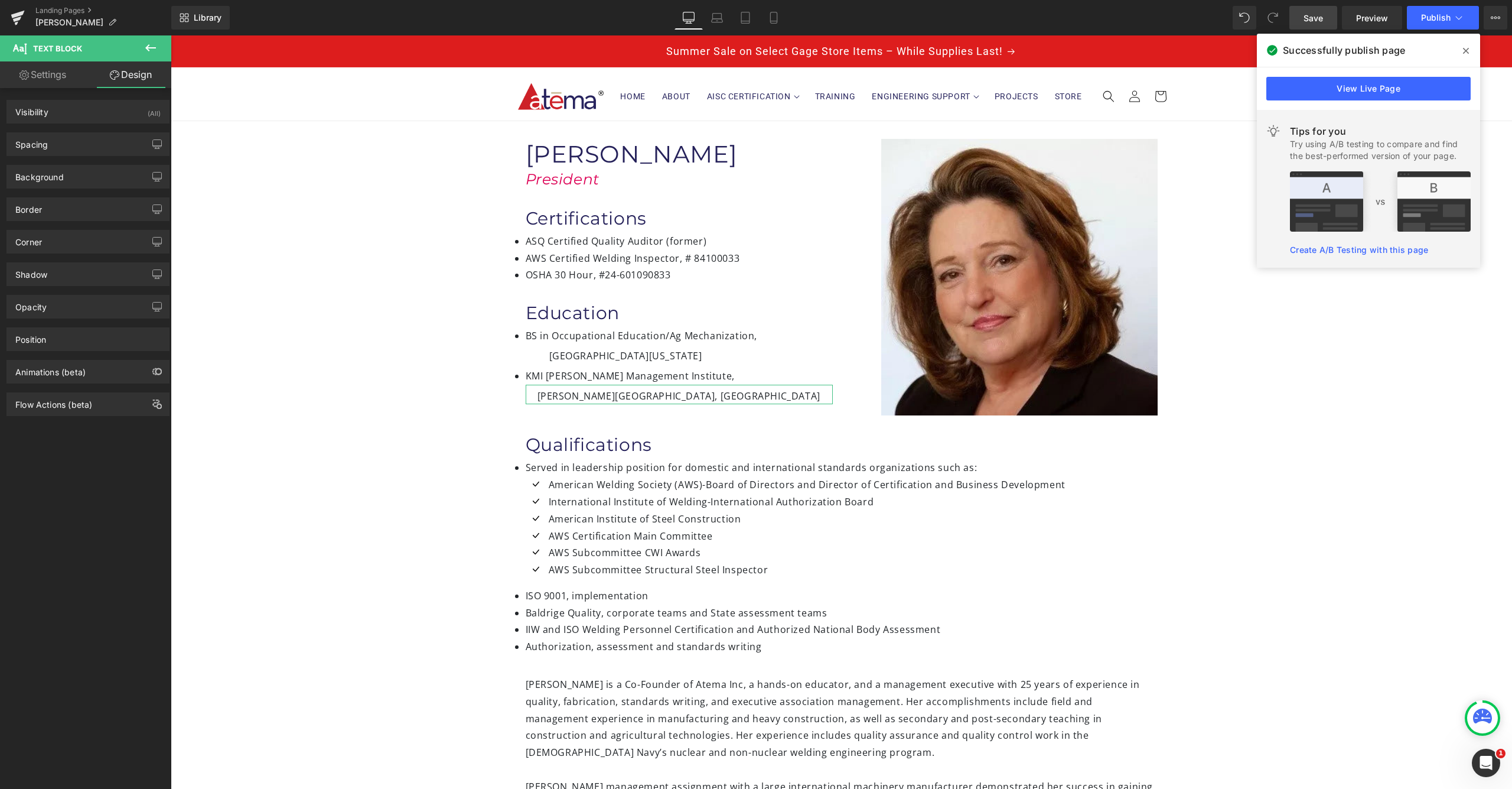
type input "0"
click at [51, 143] on div "Spacing" at bounding box center [87, 144] width 162 height 23
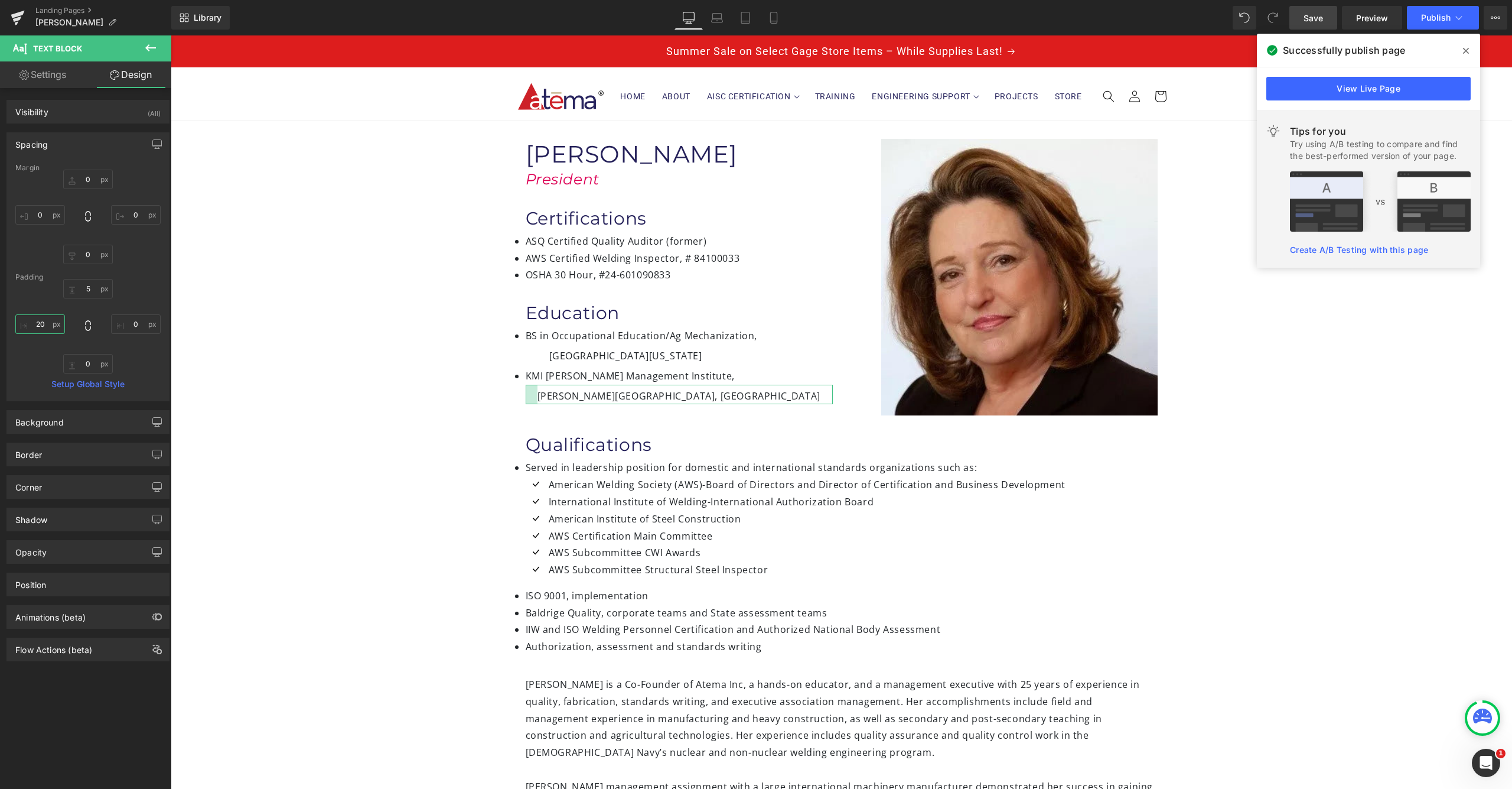
drag, startPoint x: 45, startPoint y: 322, endPoint x: 3, endPoint y: 321, distance: 42.0
click at [3, 321] on div "Spacing [GEOGRAPHIC_DATA] 0px 0 0px 0 0px 0 0px 0 [GEOGRAPHIC_DATA] 5px 5 0px 0…" at bounding box center [88, 262] width 177 height 277
click at [39, 326] on input "20" at bounding box center [40, 324] width 50 height 20
drag, startPoint x: 39, startPoint y: 326, endPoint x: 42, endPoint y: 349, distance: 23.2
click at [39, 327] on input "20" at bounding box center [40, 324] width 50 height 20
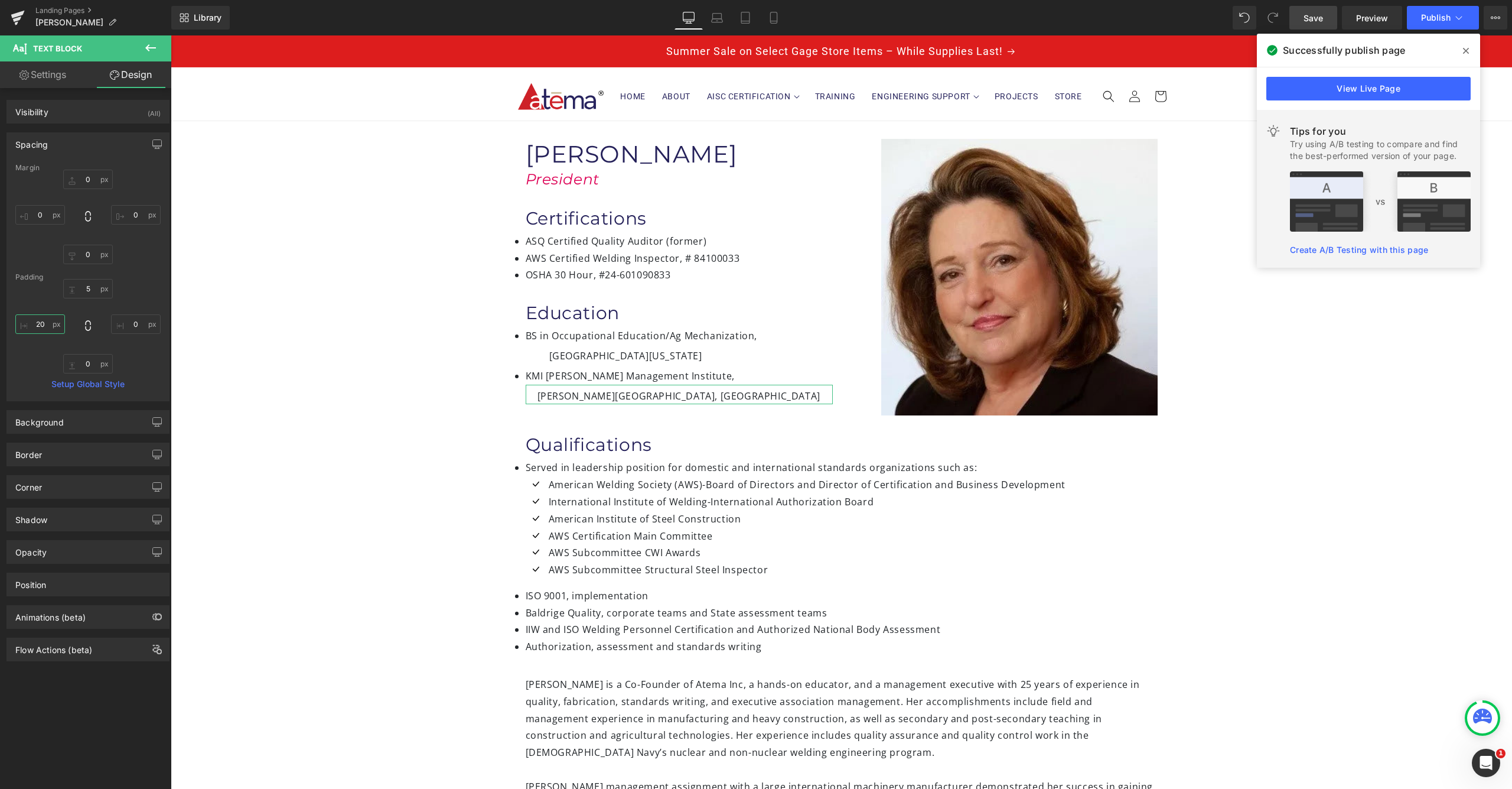
click at [43, 322] on input "20" at bounding box center [40, 324] width 50 height 20
type input "2"
type input "40"
click at [1440, 23] on button "Publish" at bounding box center [1443, 18] width 72 height 24
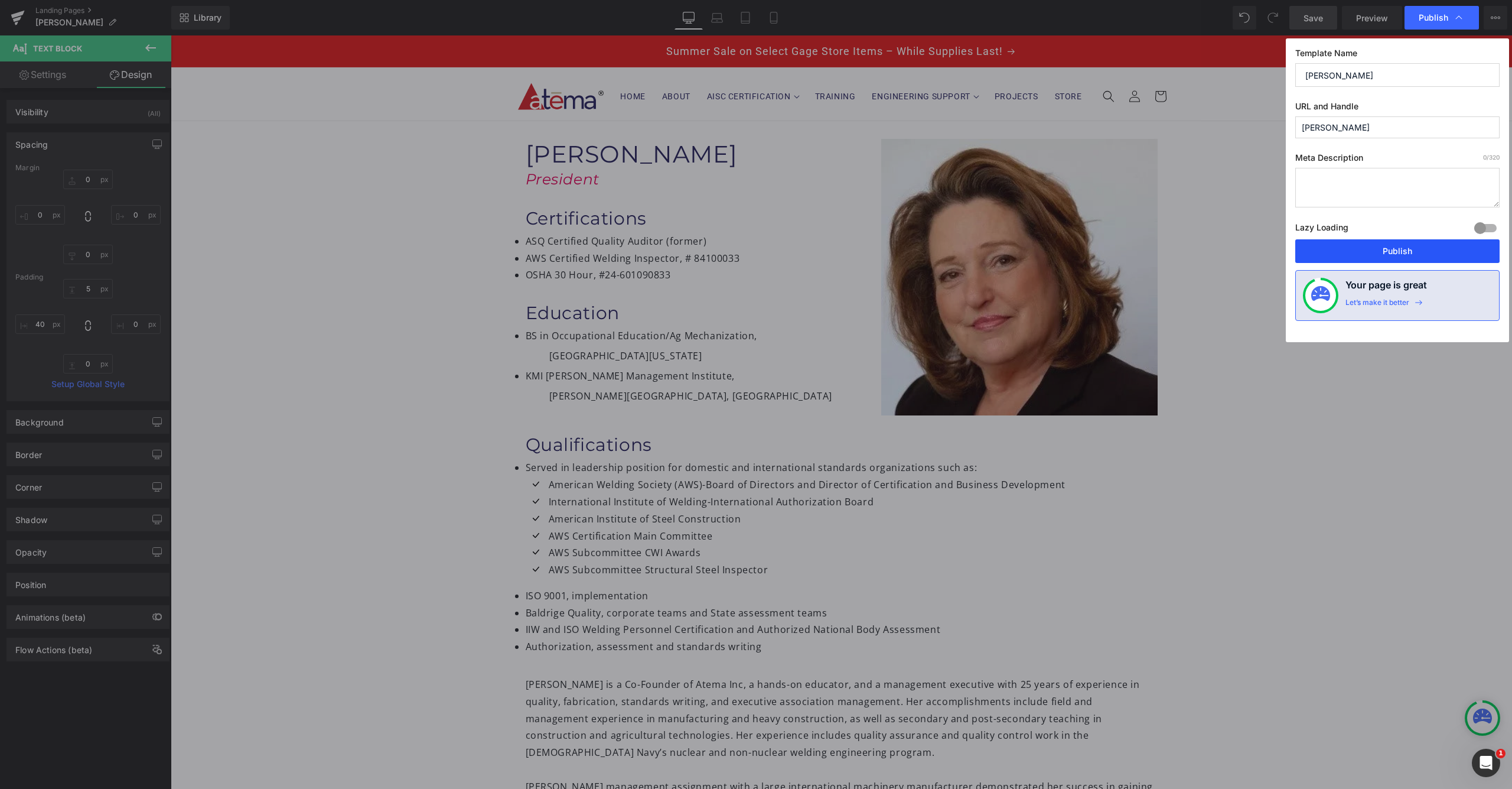
click at [1399, 248] on button "Publish" at bounding box center [1397, 251] width 204 height 24
